Goal: Transaction & Acquisition: Subscribe to service/newsletter

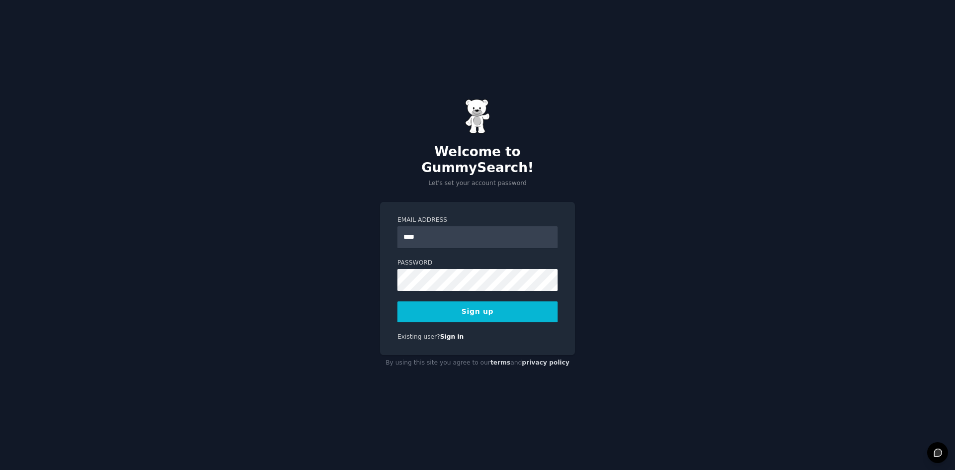
type input "**********"
click at [474, 306] on button "Sign up" at bounding box center [477, 311] width 160 height 21
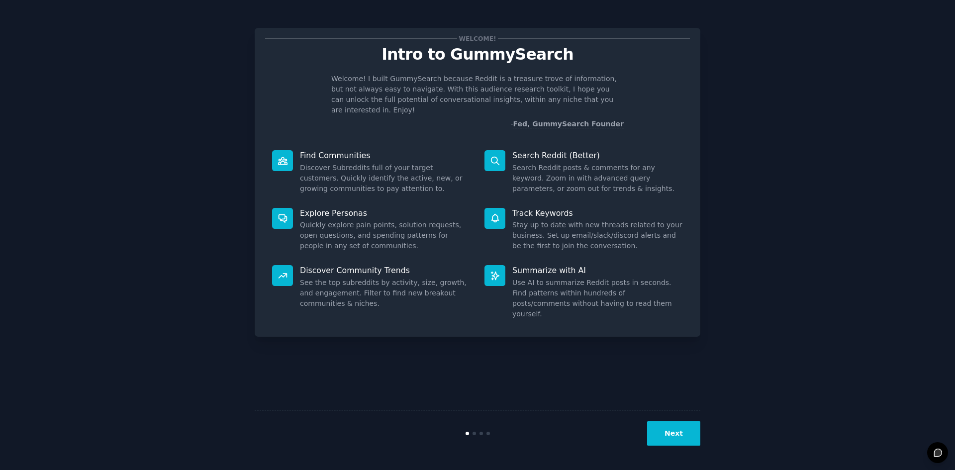
click at [671, 434] on button "Next" at bounding box center [673, 433] width 53 height 24
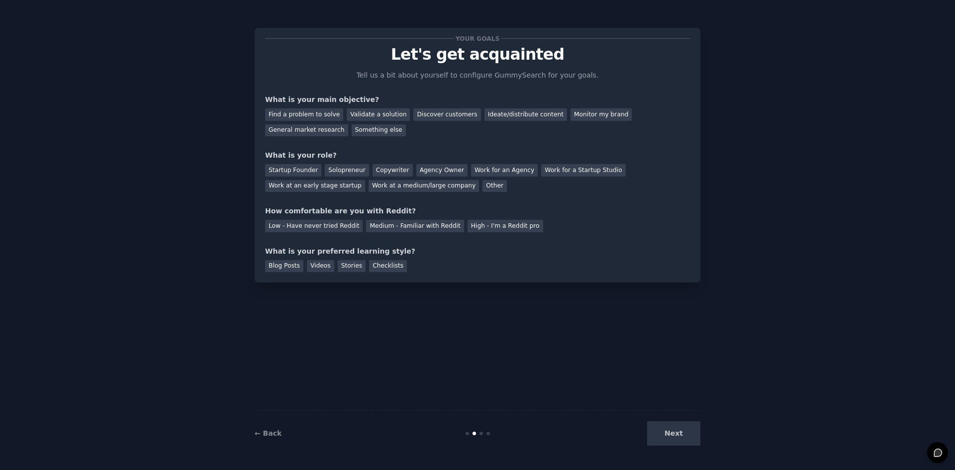
click at [671, 434] on div "Next" at bounding box center [626, 433] width 149 height 24
click at [676, 434] on div "Next" at bounding box center [626, 433] width 149 height 24
click at [674, 434] on div "Next" at bounding box center [626, 433] width 149 height 24
click at [299, 117] on div "Find a problem to solve" at bounding box center [304, 114] width 78 height 12
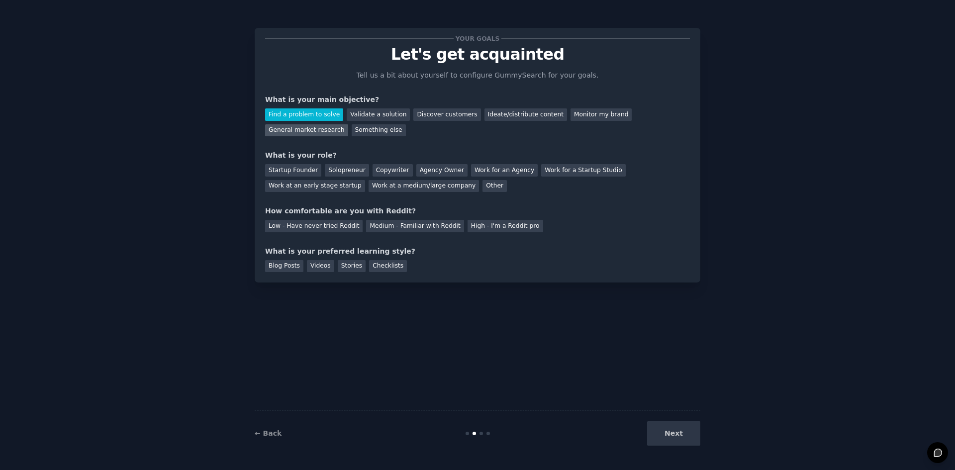
click at [348, 124] on div "General market research" at bounding box center [306, 130] width 83 height 12
click at [296, 174] on div "Startup Founder" at bounding box center [293, 170] width 56 height 12
click at [414, 224] on div "Medium - Familiar with Reddit" at bounding box center [414, 226] width 97 height 12
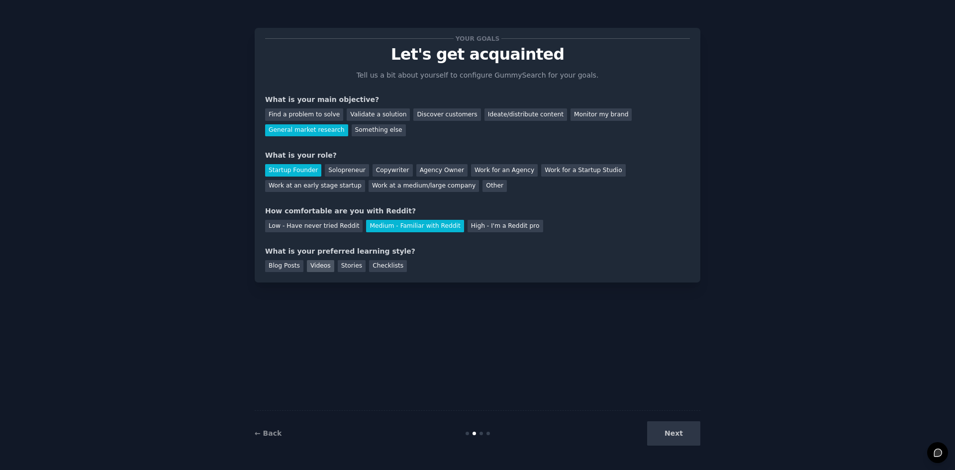
click at [312, 266] on div "Videos" at bounding box center [320, 266] width 27 height 12
click at [680, 437] on button "Next" at bounding box center [673, 433] width 53 height 24
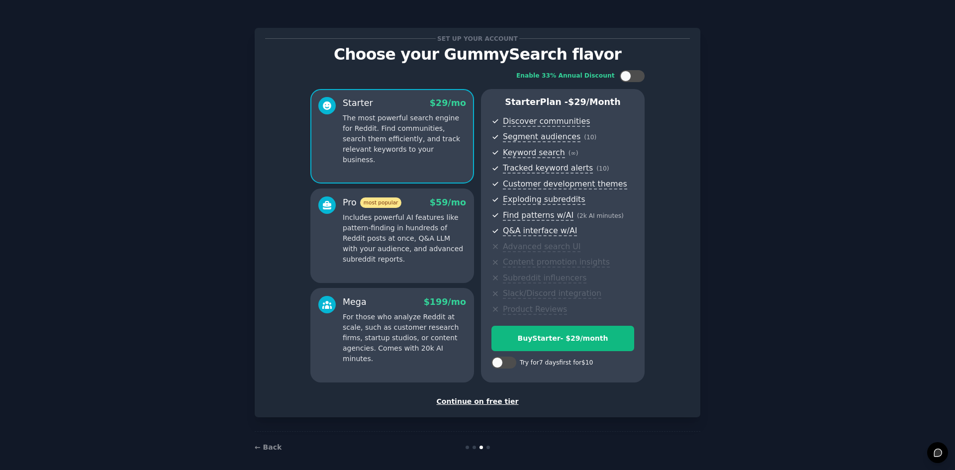
click at [480, 401] on div "Continue on free tier" at bounding box center [477, 401] width 425 height 10
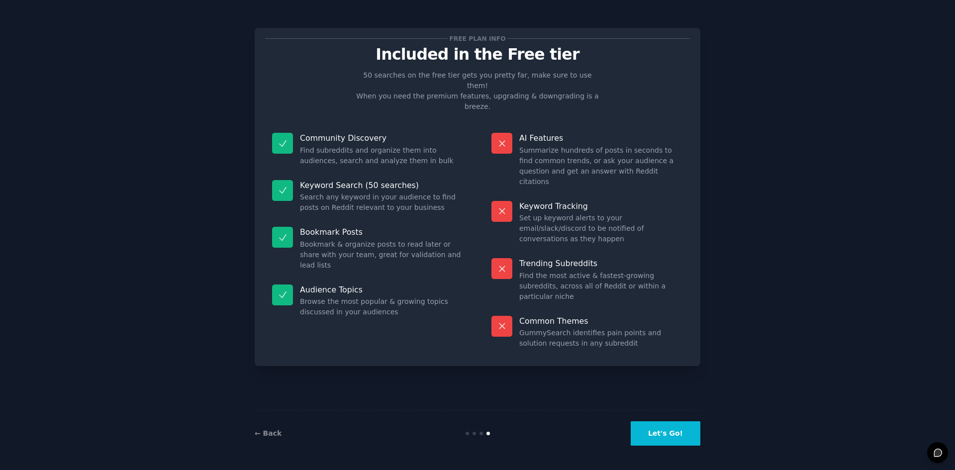
click at [686, 427] on button "Let's Go!" at bounding box center [666, 433] width 70 height 24
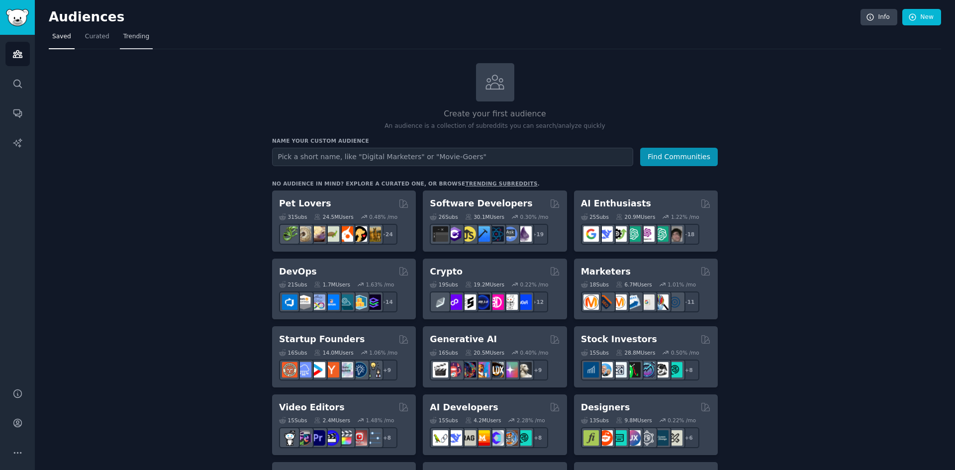
click at [138, 40] on span "Trending" at bounding box center [136, 36] width 26 height 9
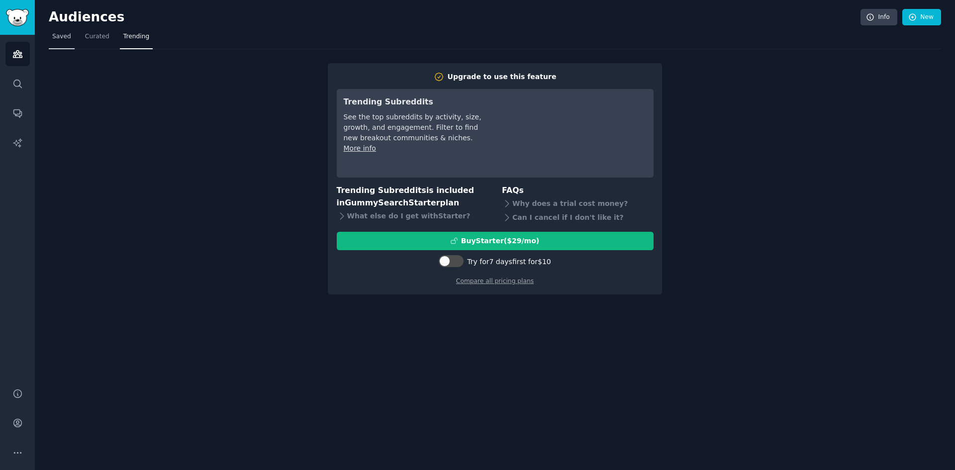
click at [63, 42] on link "Saved" at bounding box center [62, 39] width 26 height 20
